Goal: Information Seeking & Learning: Learn about a topic

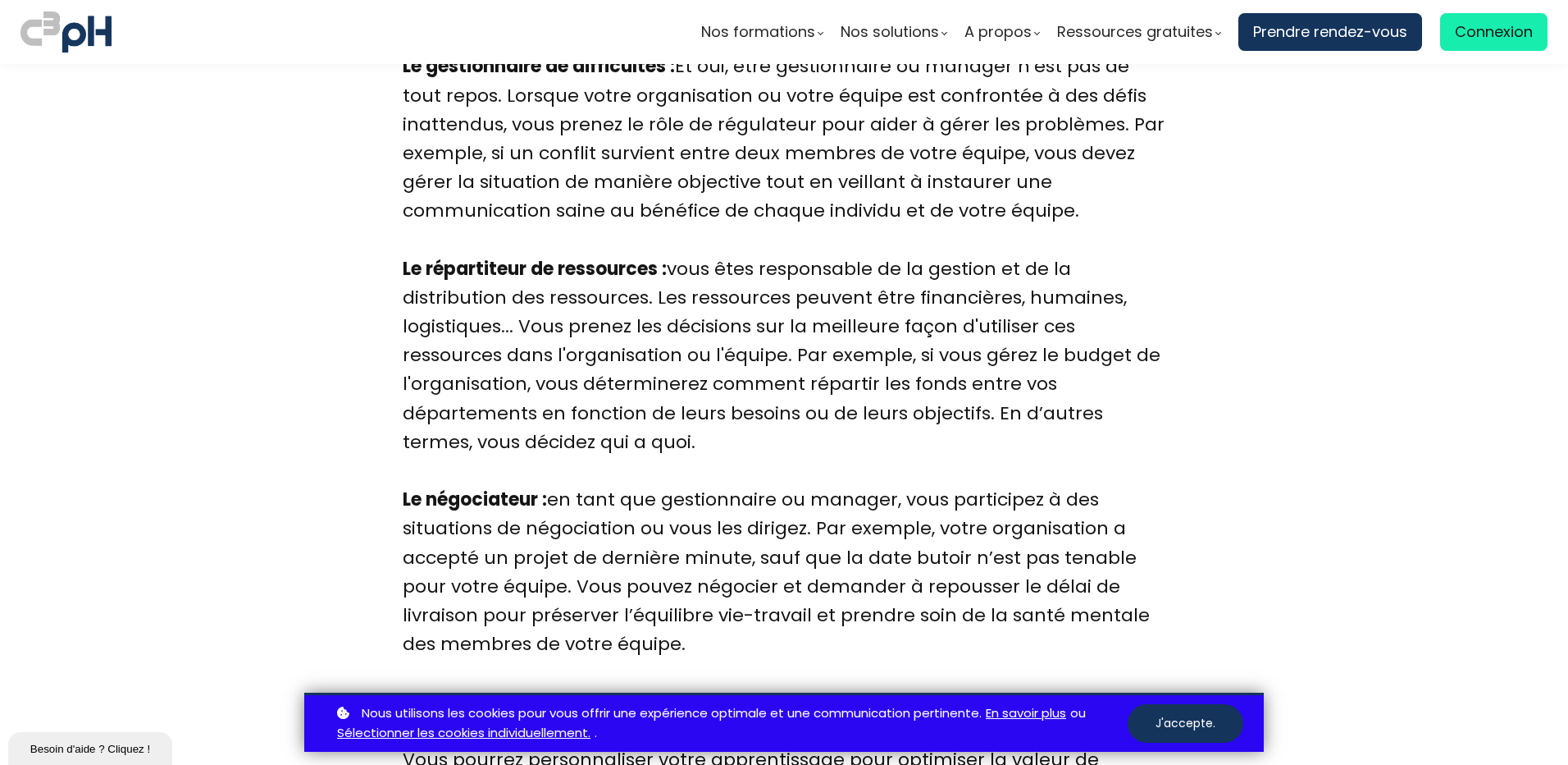
scroll to position [4759, 0]
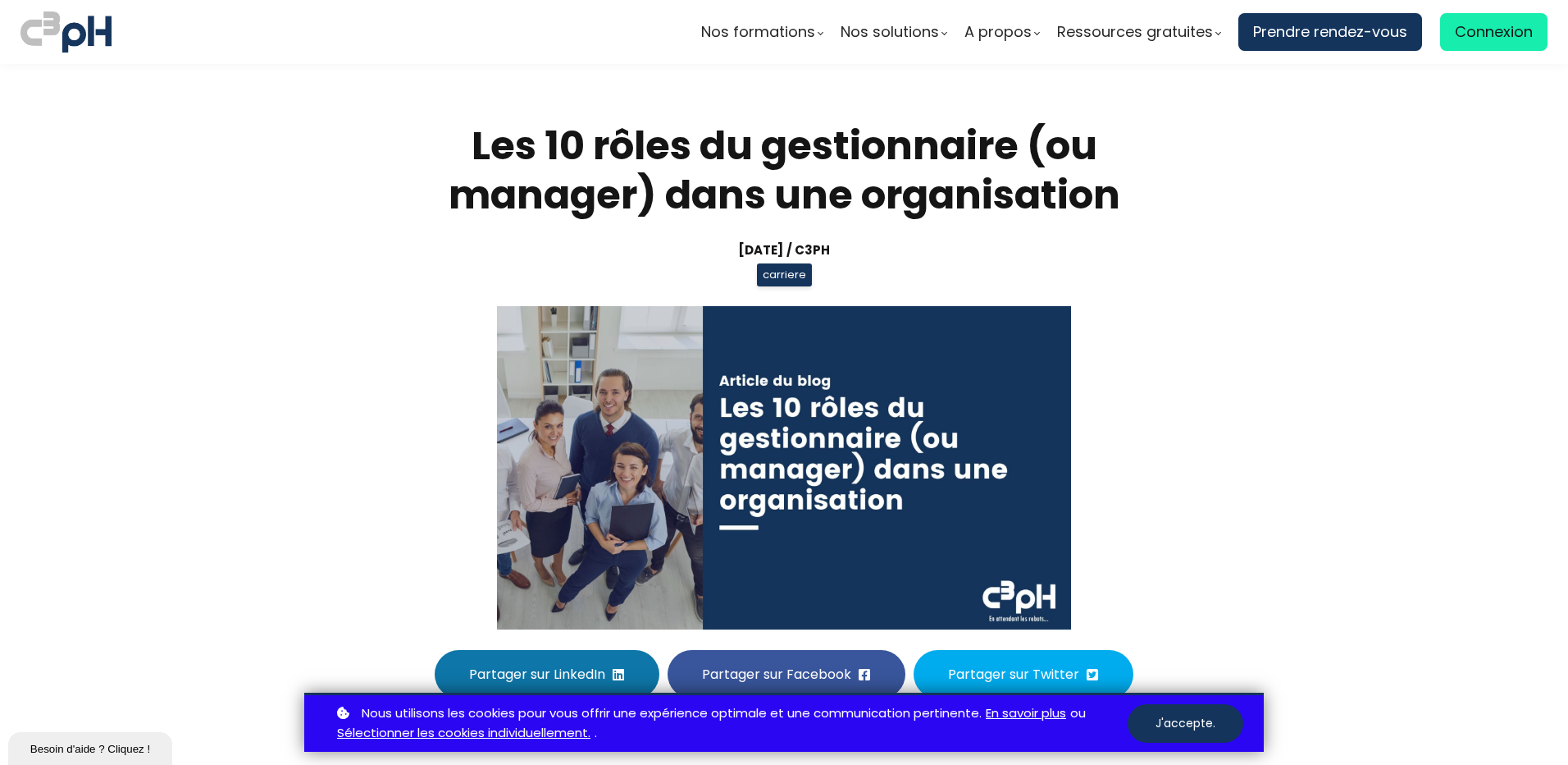
scroll to position [4759, 0]
